Goal: Find specific page/section: Find specific page/section

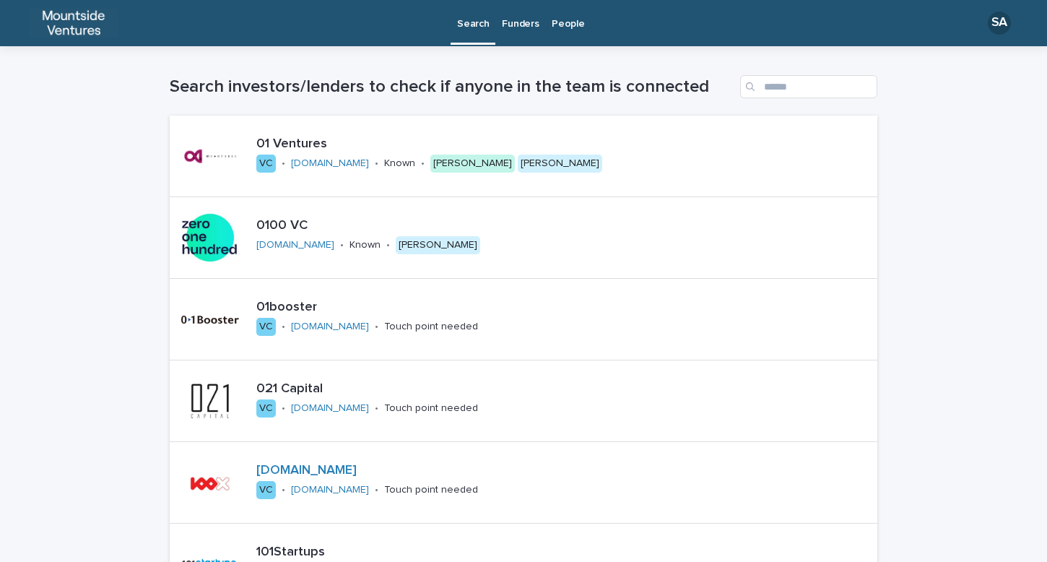
click at [502, 16] on p "Funders" at bounding box center [520, 15] width 37 height 30
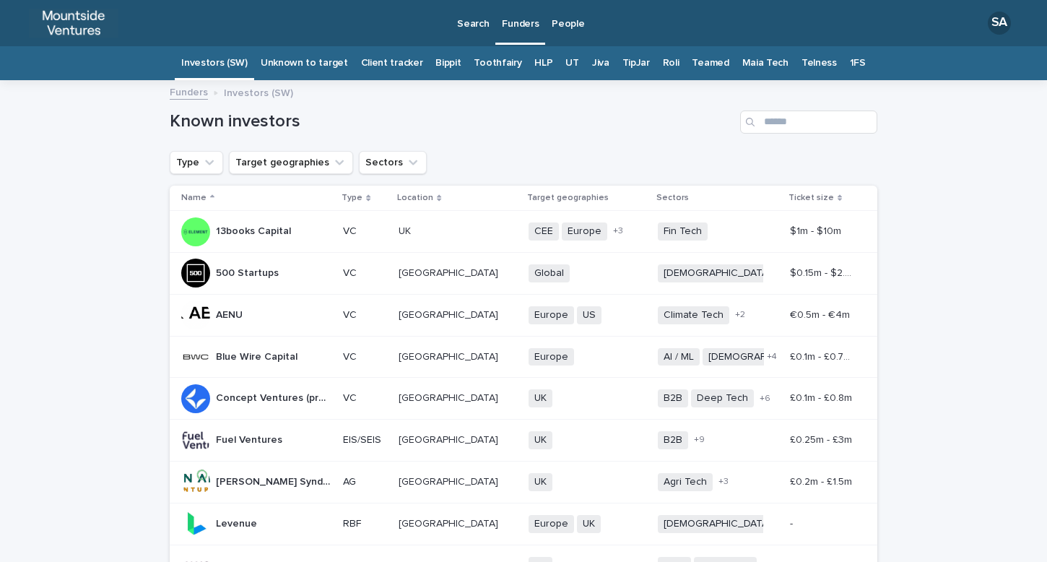
click at [850, 66] on link "1FS" at bounding box center [858, 63] width 16 height 34
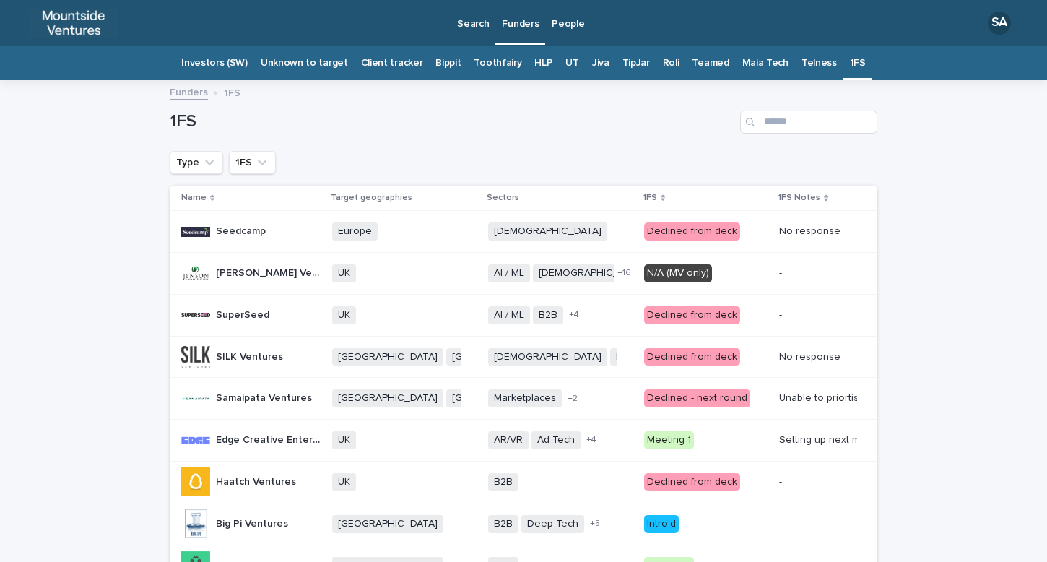
click at [520, 133] on div "1FS" at bounding box center [523, 116] width 707 height 69
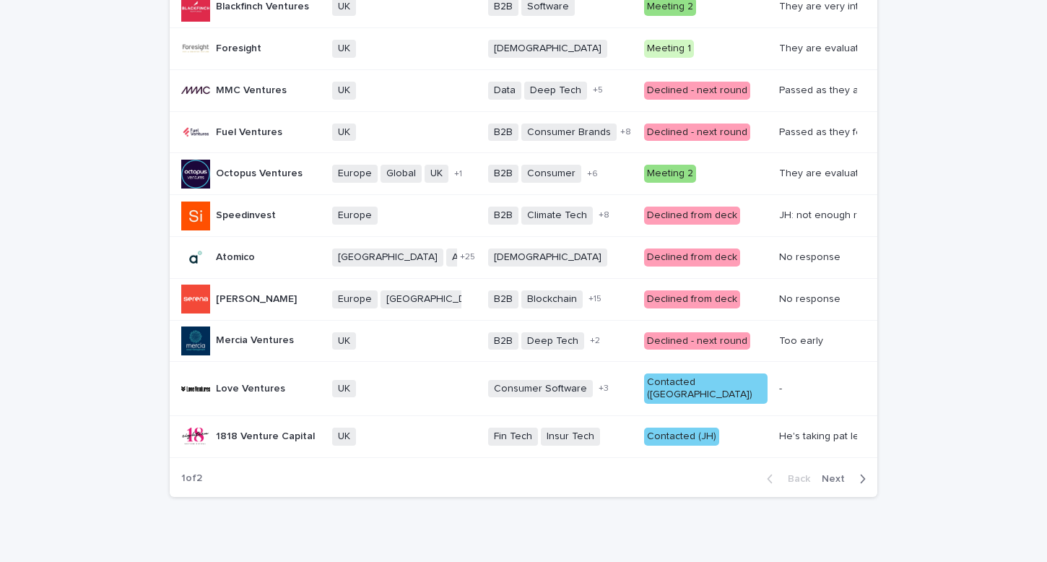
scroll to position [1109, 0]
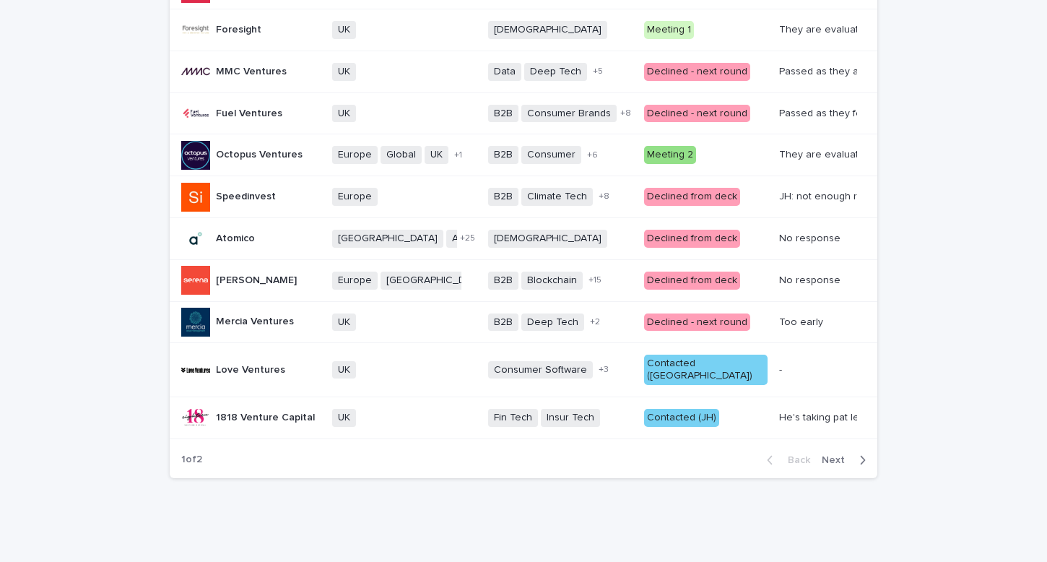
click at [826, 459] on span "Next" at bounding box center [838, 460] width 32 height 10
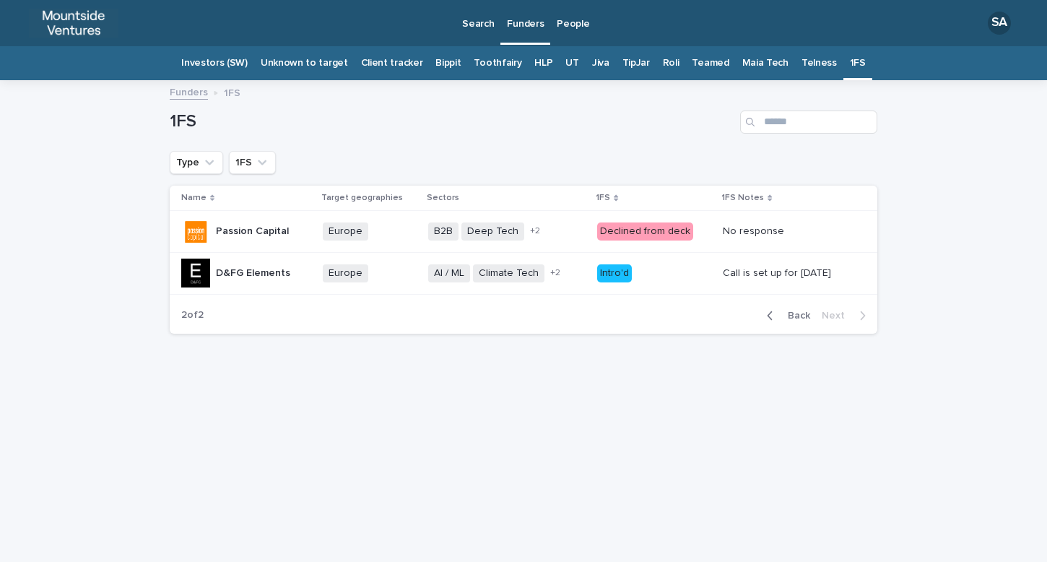
click at [798, 313] on span "Back" at bounding box center [794, 315] width 31 height 10
